Goal: Task Accomplishment & Management: Use online tool/utility

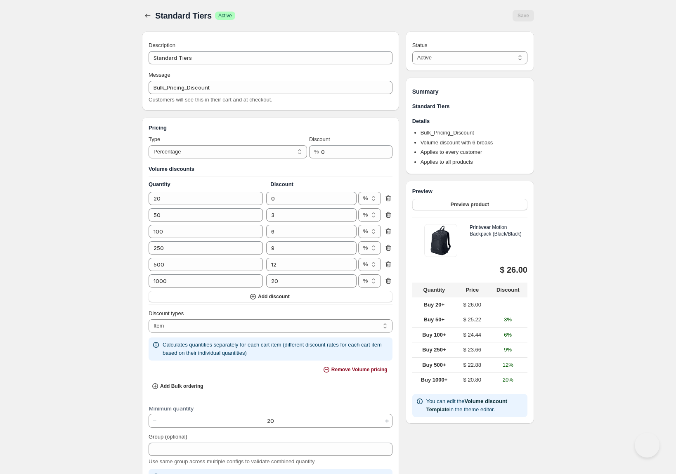
select select "4"
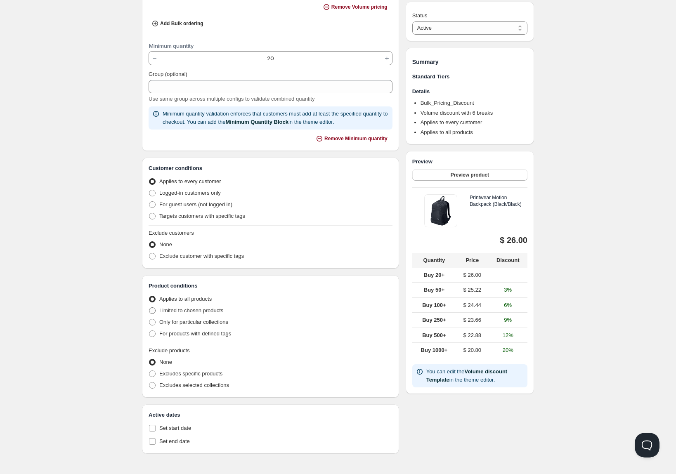
click at [193, 306] on span "Limited to chosen products" at bounding box center [191, 310] width 64 height 8
click at [149, 307] on input "Limited to chosen products" at bounding box center [149, 307] width 0 height 0
radio input "true"
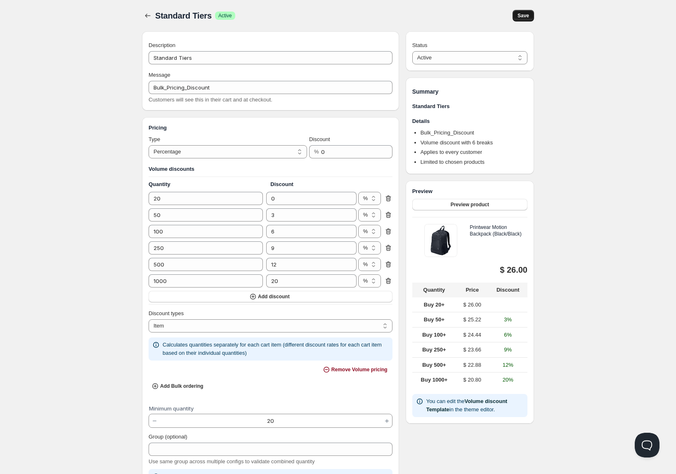
click at [529, 14] on button "Save" at bounding box center [522, 16] width 21 height 12
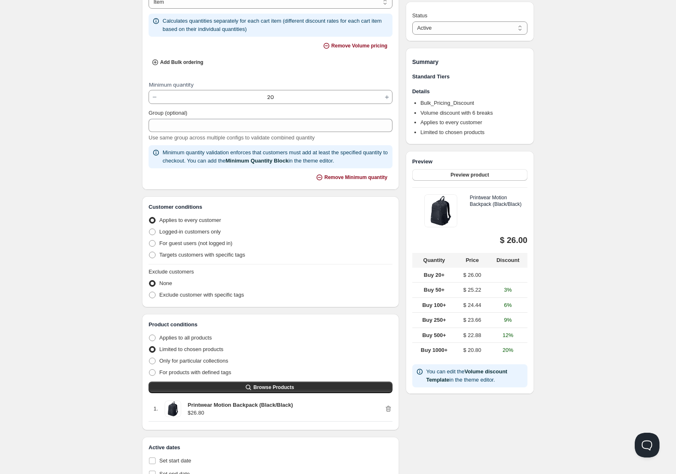
scroll to position [356, 0]
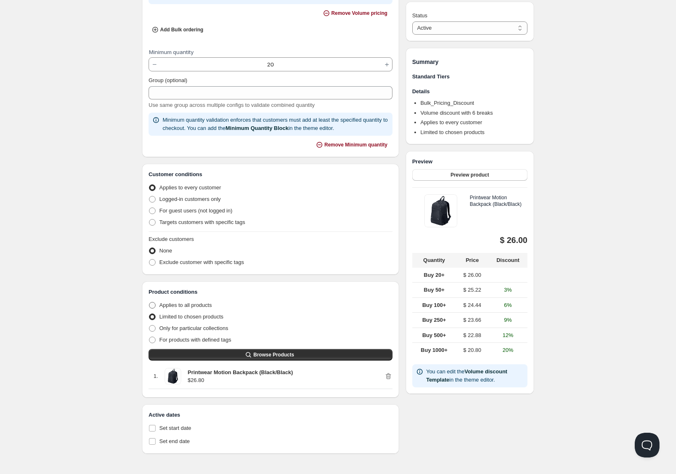
click at [176, 300] on label "Applies to all products" at bounding box center [179, 305] width 63 height 12
click at [149, 302] on input "Applies to all products" at bounding box center [149, 302] width 0 height 0
radio input "true"
